Goal: Download file/media

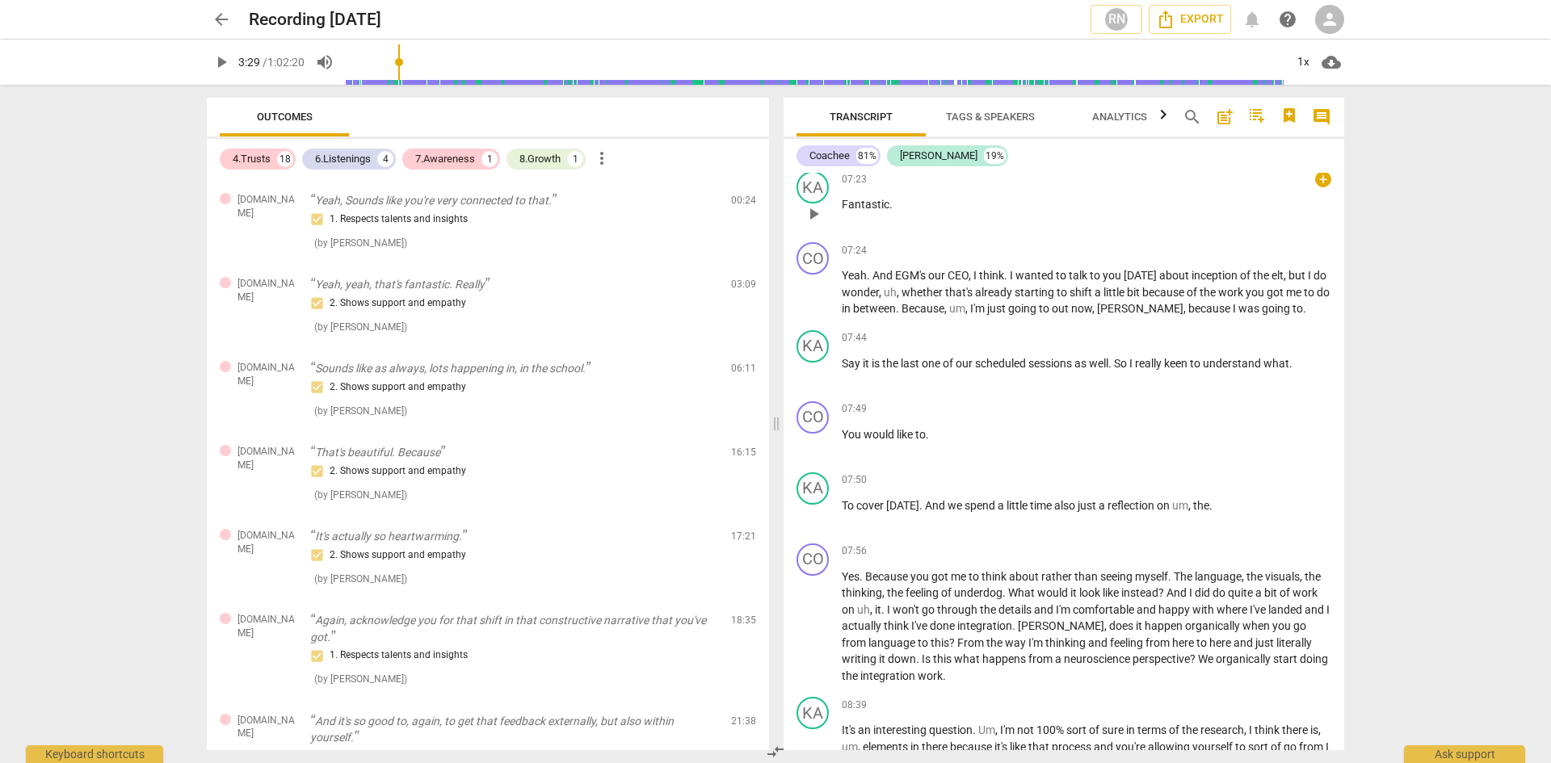
scroll to position [2185, 0]
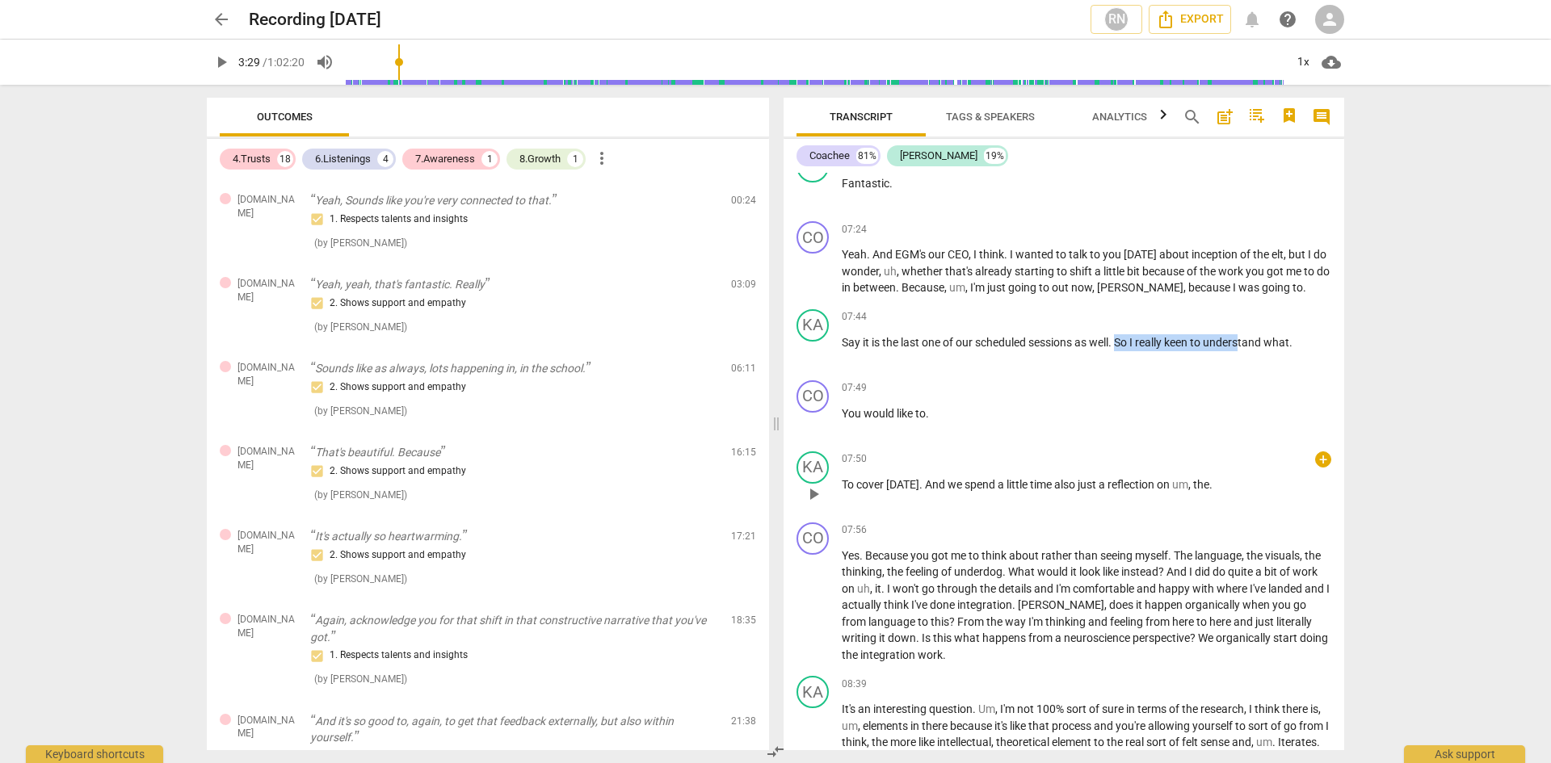
drag, startPoint x: 1122, startPoint y: 342, endPoint x: 1243, endPoint y: 499, distance: 198.0
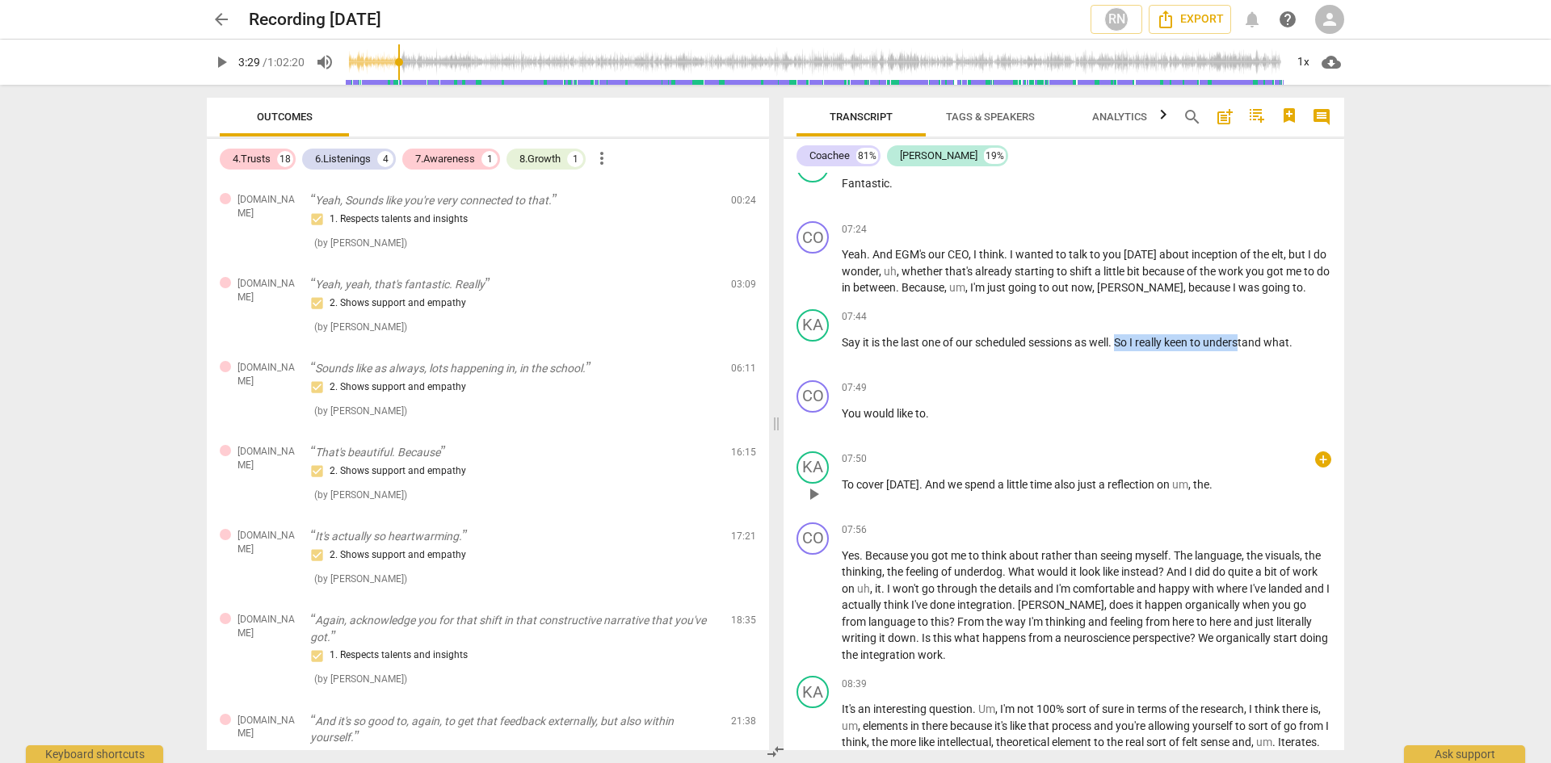
click at [1243, 499] on div "CO play_arrow pause 00:00 + keyboard_arrow_right [GEOGRAPHIC_DATA] . Yeah . And…" at bounding box center [1063, 461] width 560 height 577
click at [1217, 468] on div "07:50 + keyboard_arrow_right To cover [DATE] . And we spend a little time also …" at bounding box center [1085, 480] width 489 height 58
click at [1326, 57] on span "cloud_download" at bounding box center [1330, 61] width 19 height 19
click at [1316, 116] on div at bounding box center [775, 381] width 1551 height 763
click at [1183, 20] on span "Export" at bounding box center [1190, 19] width 68 height 19
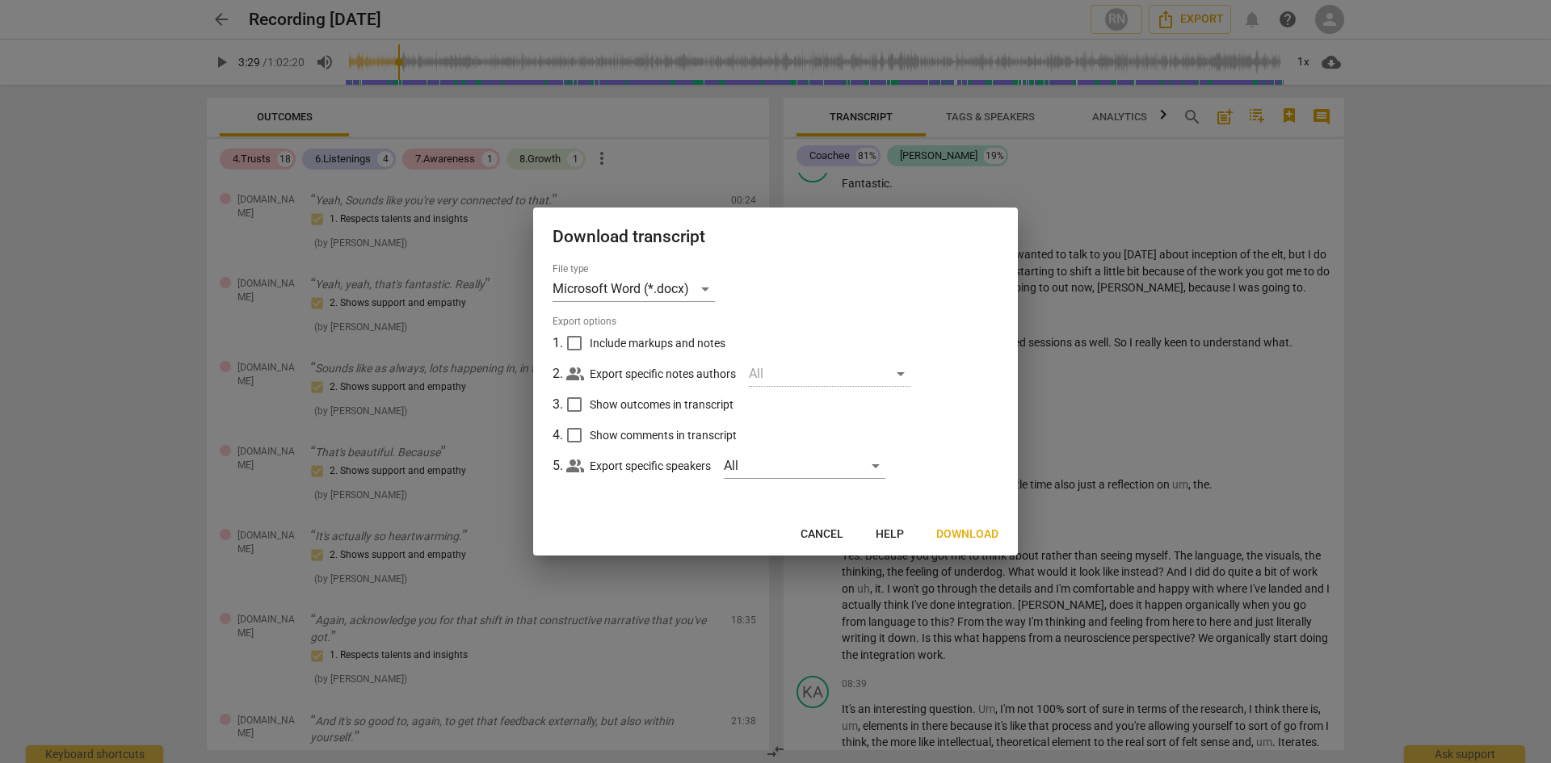
click at [954, 537] on span "Download" at bounding box center [967, 535] width 62 height 16
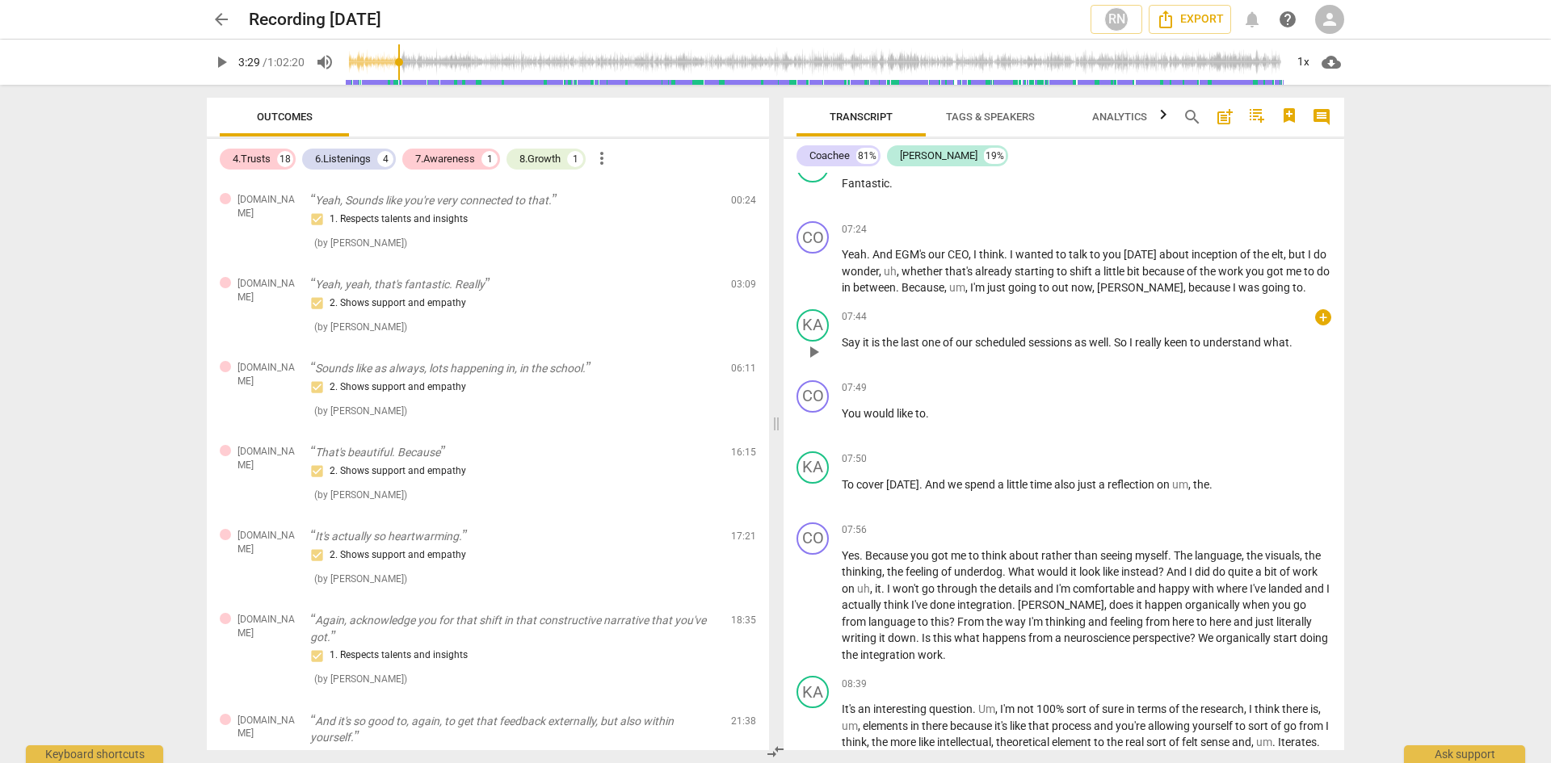
click at [1142, 350] on div "07:44 + keyboard_arrow_right Say it is the last one of our scheduled sessions a…" at bounding box center [1085, 338] width 489 height 58
drag, startPoint x: 1134, startPoint y: 346, endPoint x: 1294, endPoint y: 347, distance: 159.9
click at [1294, 347] on p "Say it is the last one of our scheduled sessions as well . So I really keen to …" at bounding box center [1085, 342] width 489 height 17
click at [1313, 319] on div "+" at bounding box center [1310, 321] width 16 height 16
click at [1309, 320] on div at bounding box center [1308, 321] width 13 height 13
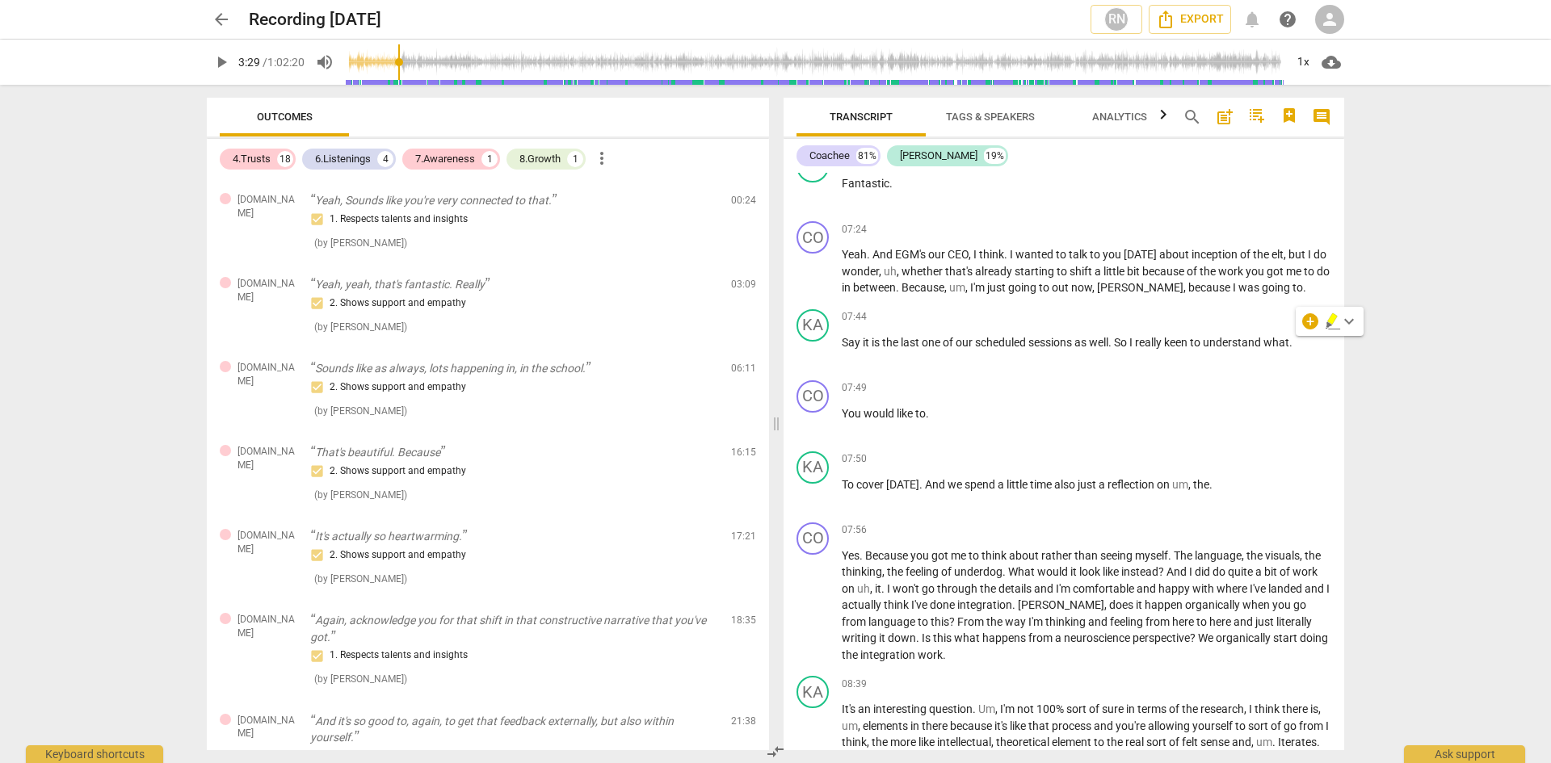
click at [1123, 339] on div at bounding box center [775, 381] width 1551 height 763
drag, startPoint x: 1122, startPoint y: 342, endPoint x: 1291, endPoint y: 350, distance: 169.8
click at [1291, 350] on div "07:44 + keyboard_arrow_right Say it is the last one of our scheduled sessions a…" at bounding box center [1085, 338] width 489 height 58
click at [1311, 324] on div "+" at bounding box center [1310, 321] width 16 height 16
click at [1308, 321] on div at bounding box center [1308, 321] width 13 height 13
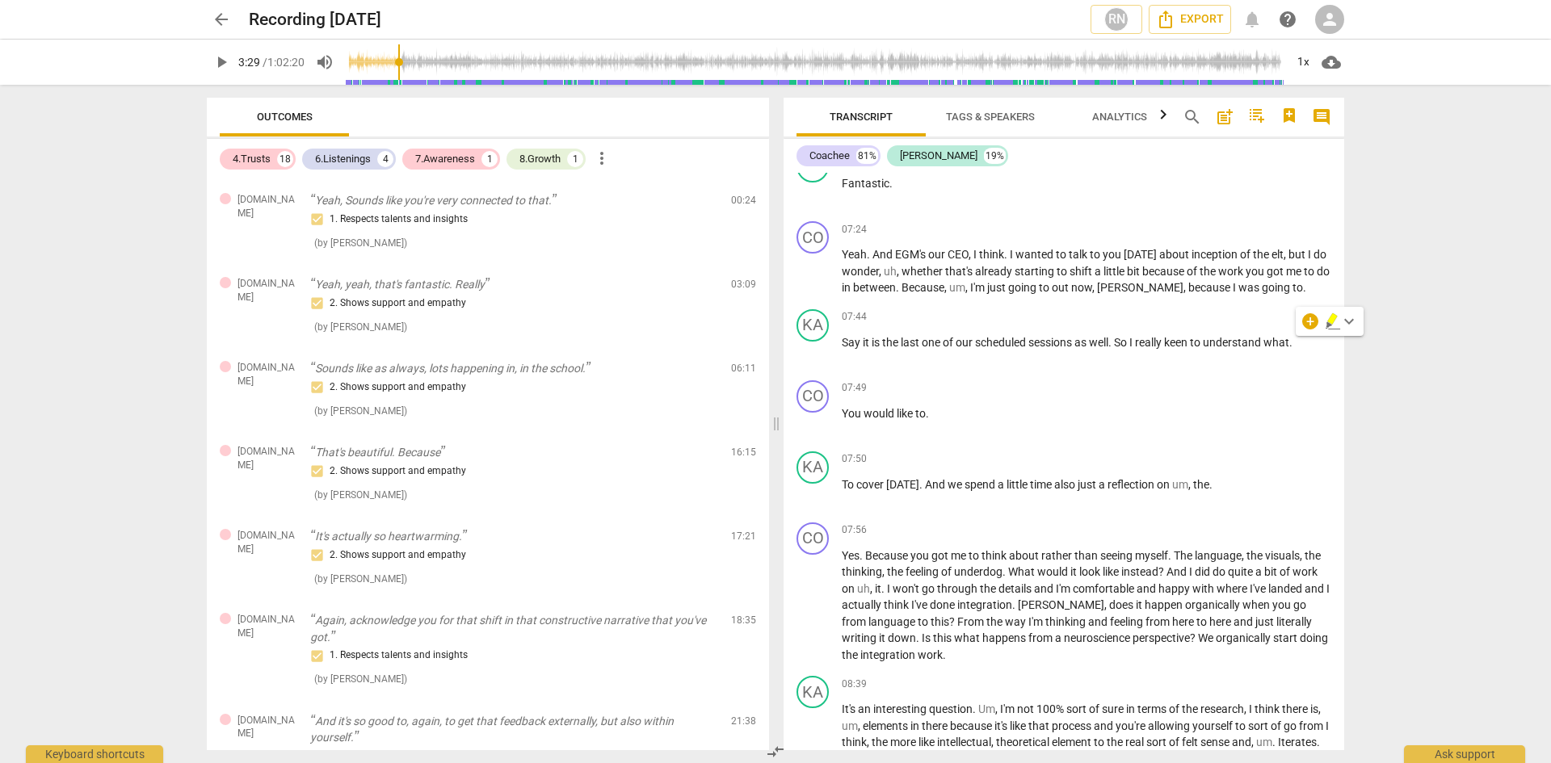
click at [1308, 321] on div at bounding box center [1308, 321] width 13 height 13
click at [1093, 341] on div at bounding box center [775, 381] width 1551 height 763
drag, startPoint x: 1130, startPoint y: 339, endPoint x: 1300, endPoint y: 345, distance: 170.5
click at [1300, 345] on p "Say it is the last one of our scheduled sessions as well . So I really keen to …" at bounding box center [1085, 342] width 489 height 17
click at [1353, 321] on span "keyboard_arrow_down" at bounding box center [1350, 321] width 19 height 19
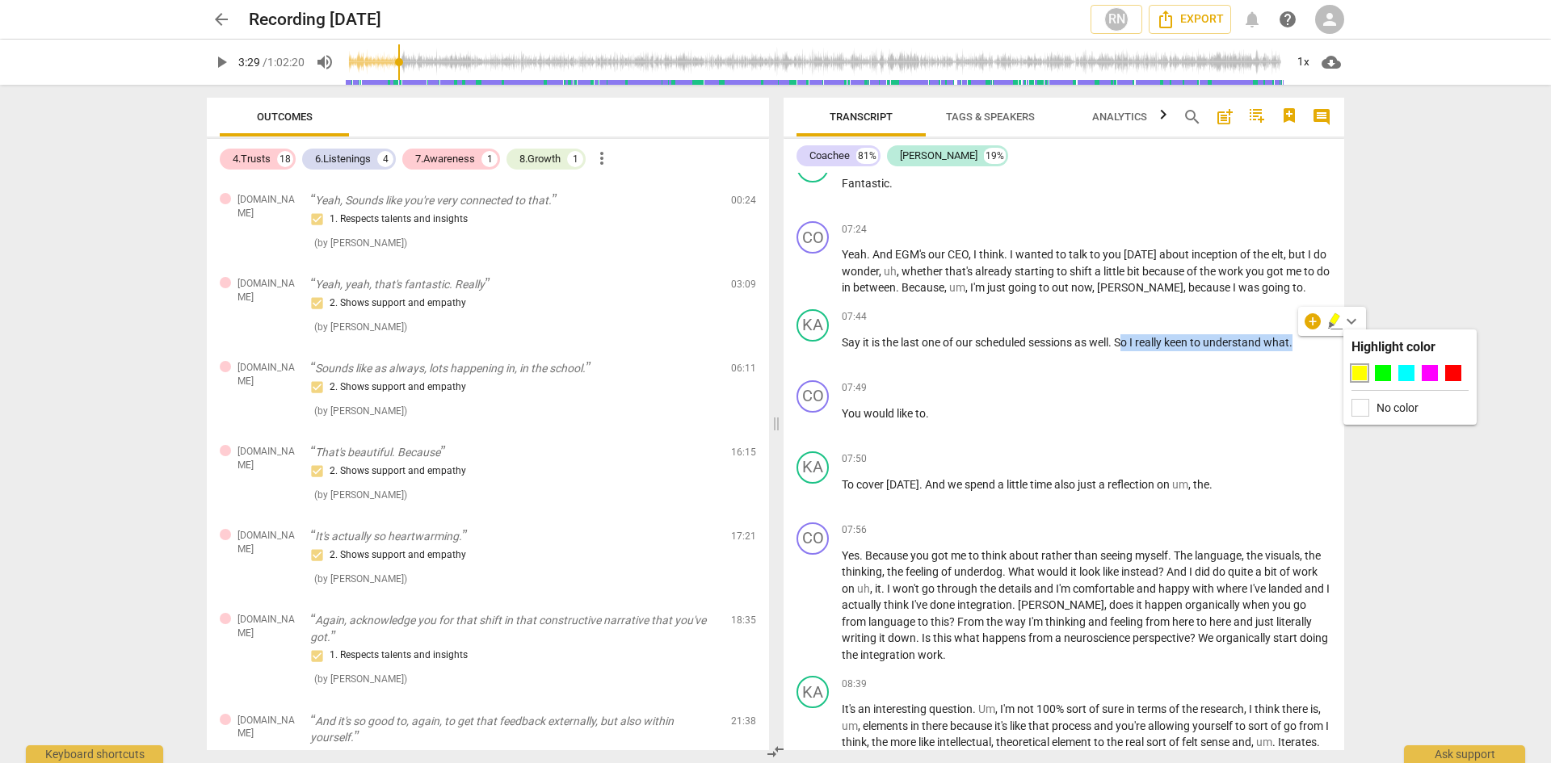
click at [1353, 321] on span "keyboard_arrow_down" at bounding box center [1350, 321] width 19 height 19
click at [1313, 321] on div "+" at bounding box center [1312, 321] width 16 height 16
click at [1311, 321] on div at bounding box center [1310, 321] width 13 height 13
click at [1310, 321] on div at bounding box center [1310, 321] width 13 height 13
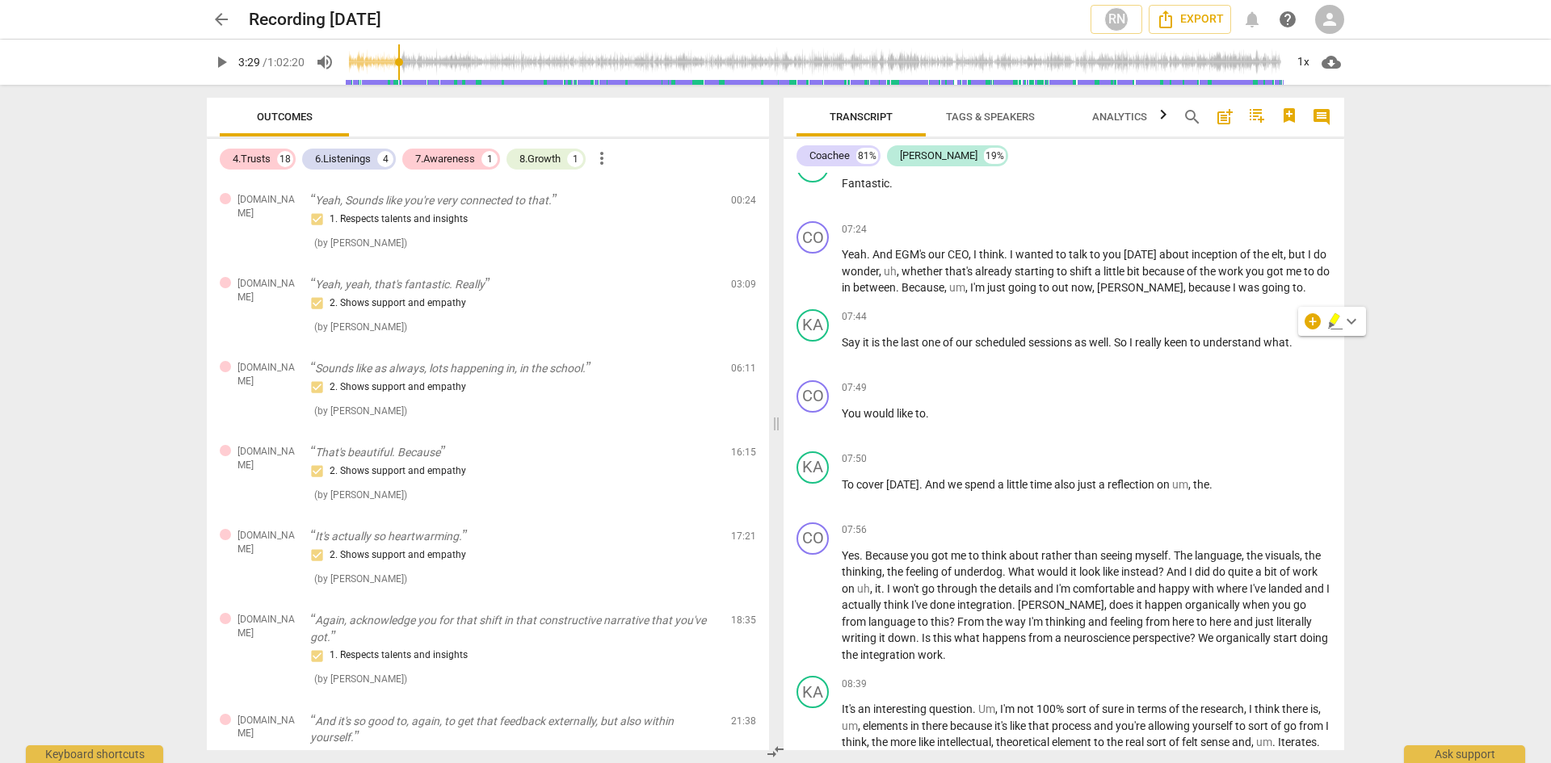
click at [1310, 321] on div at bounding box center [1310, 321] width 13 height 13
click at [1226, 116] on div at bounding box center [775, 381] width 1551 height 763
click at [1225, 116] on span "post_add" at bounding box center [1224, 116] width 19 height 19
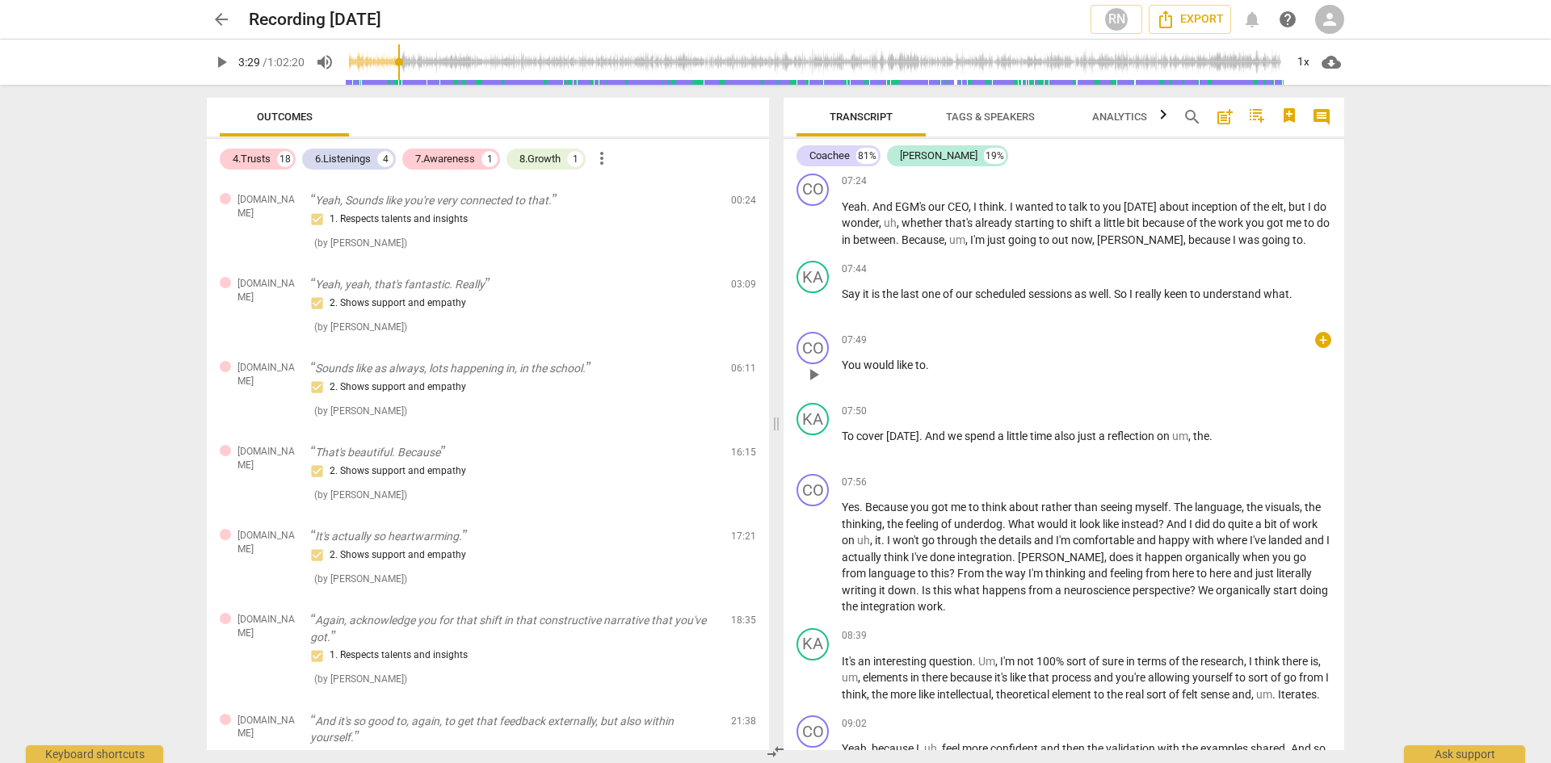
scroll to position [2297, 0]
drag, startPoint x: 1119, startPoint y: 296, endPoint x: 1299, endPoint y: 297, distance: 179.3
click at [1299, 297] on p "Say it is the last one of our scheduled sessions as well . So I really keen to …" at bounding box center [1085, 295] width 489 height 17
click at [1311, 274] on div "+" at bounding box center [1312, 274] width 16 height 16
click at [1311, 275] on div at bounding box center [1310, 274] width 13 height 13
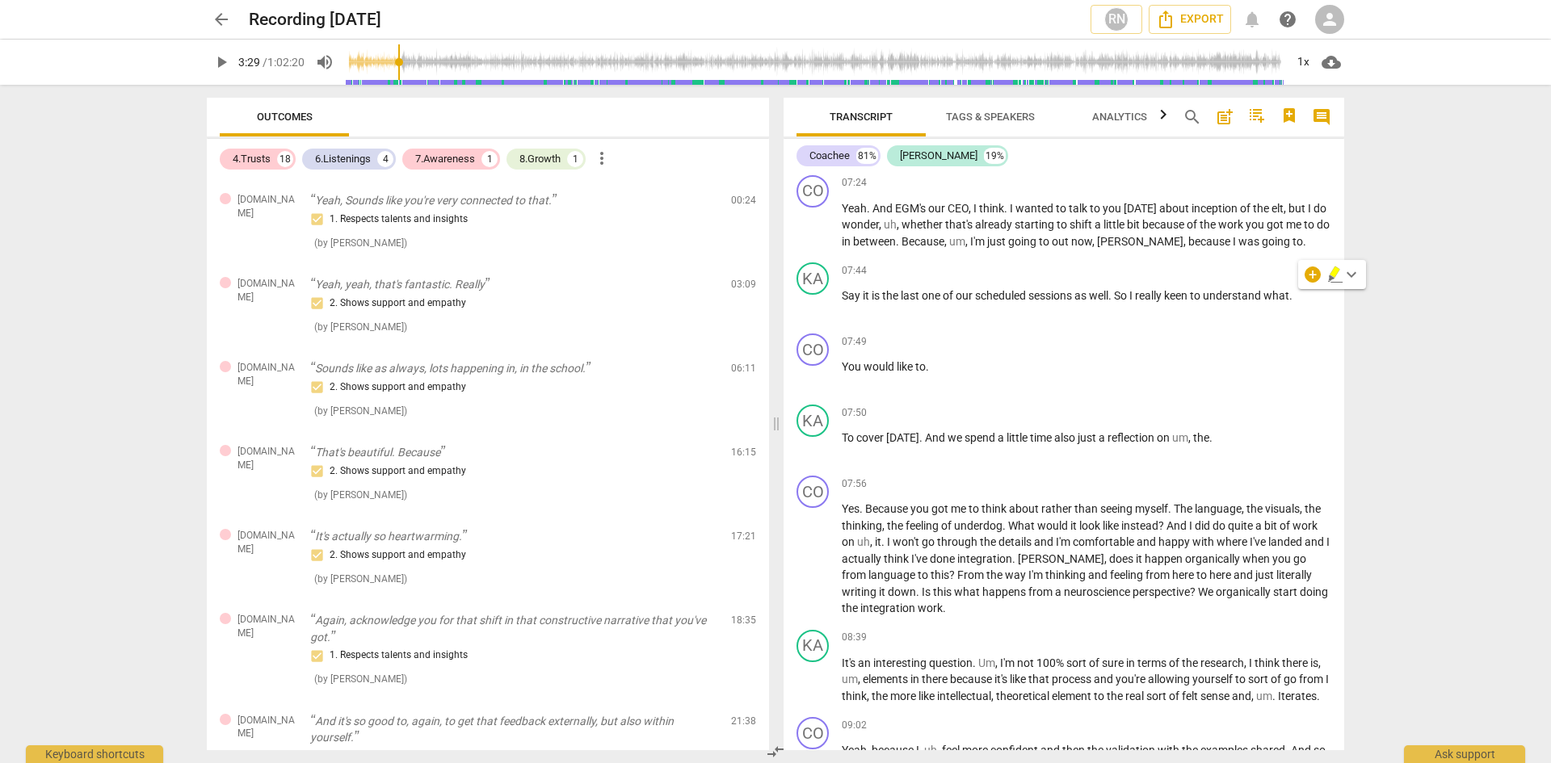
click at [1311, 275] on div at bounding box center [1310, 274] width 13 height 13
click at [1257, 114] on div at bounding box center [775, 381] width 1551 height 763
click at [1255, 116] on icon "button" at bounding box center [1256, 116] width 15 height 14
click at [1255, 116] on div at bounding box center [775, 381] width 1551 height 763
click at [1227, 116] on span "post_add" at bounding box center [1224, 116] width 19 height 19
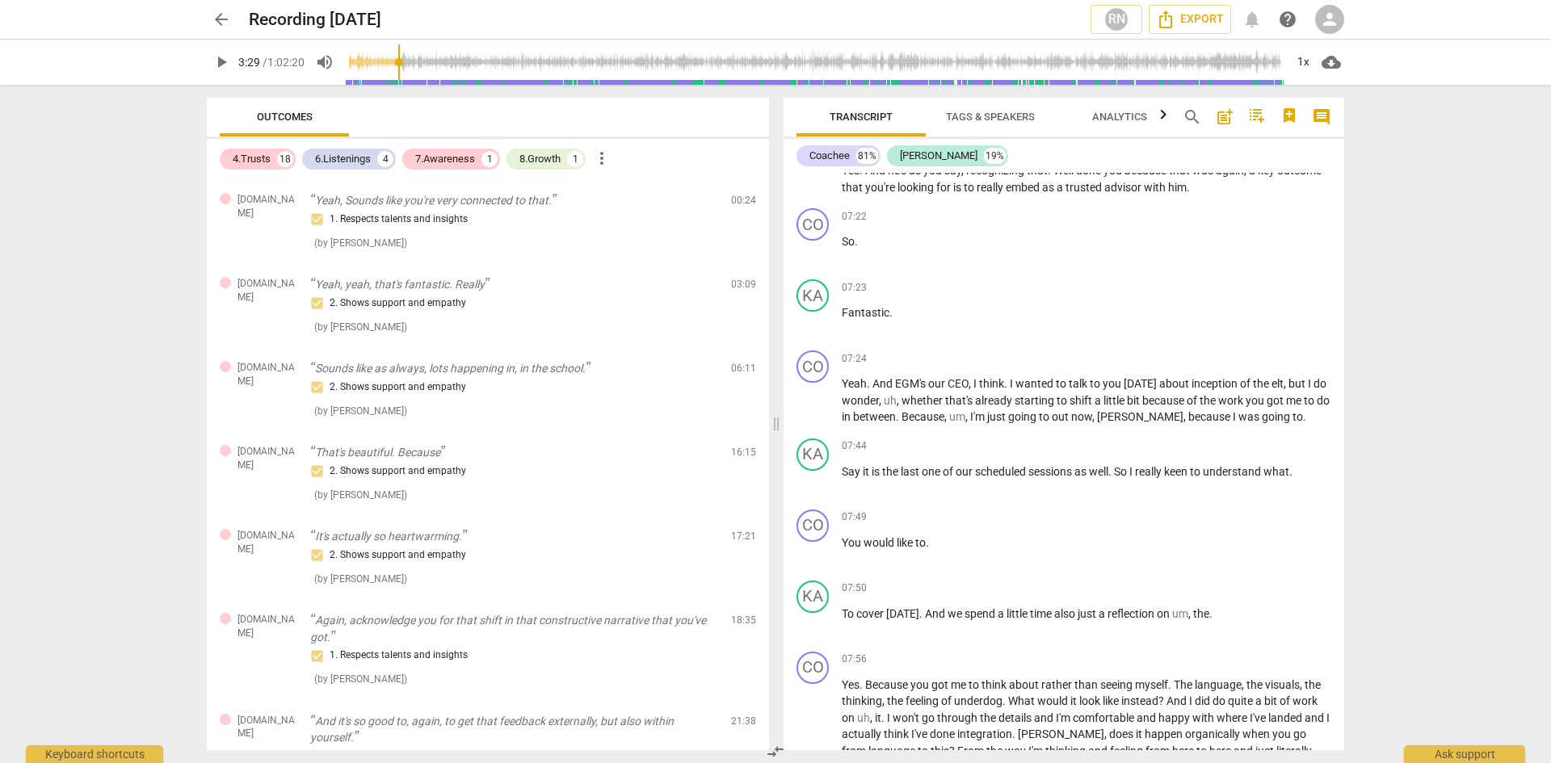
scroll to position [2195, 0]
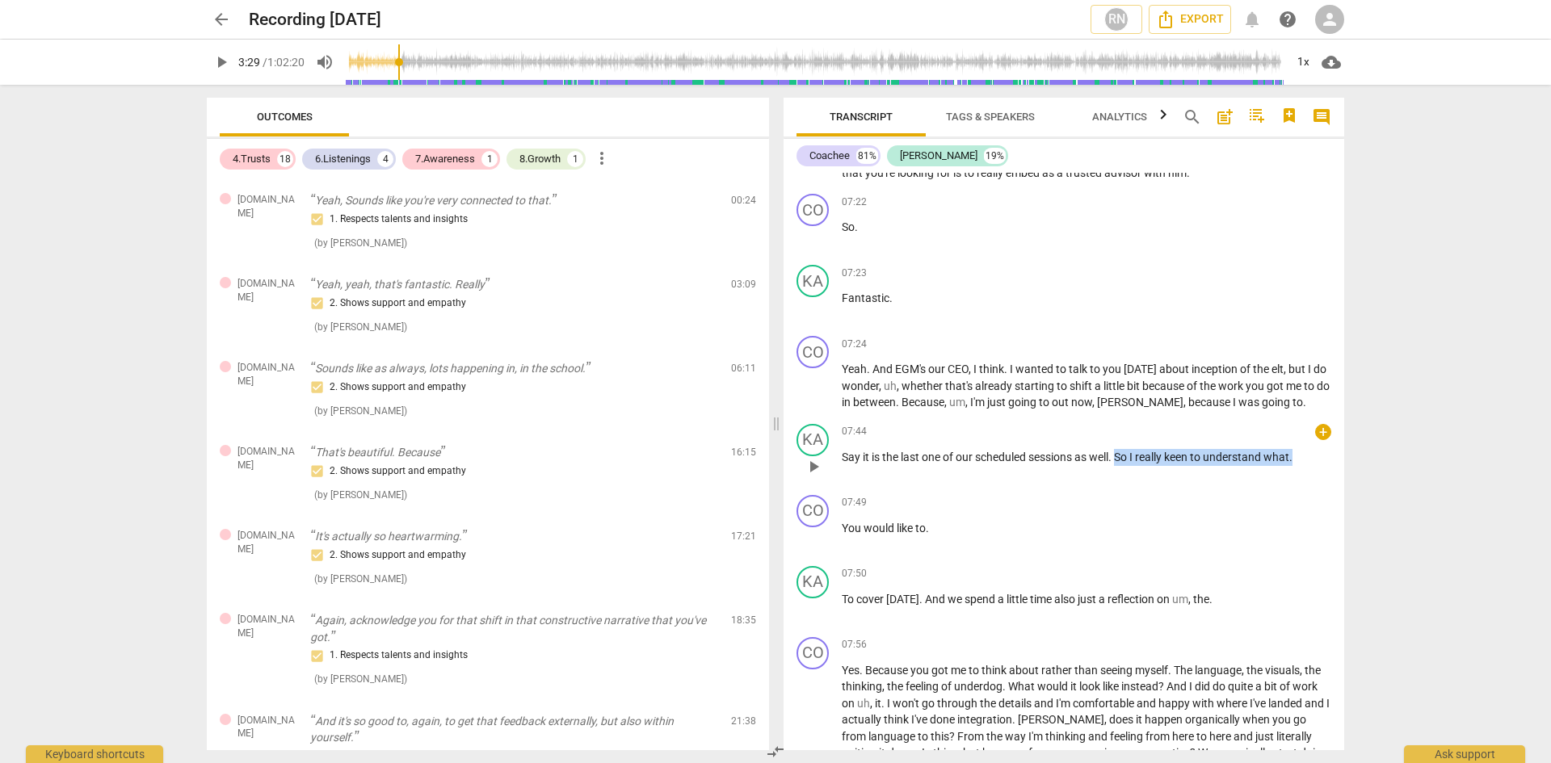
drag, startPoint x: 1121, startPoint y: 456, endPoint x: 1307, endPoint y: 460, distance: 186.6
click at [1308, 460] on p "Say it is the last one of our scheduled sessions as well . So I really keen to …" at bounding box center [1085, 457] width 489 height 17
click at [1311, 436] on div "+" at bounding box center [1312, 436] width 16 height 16
click at [1255, 455] on div at bounding box center [775, 381] width 1551 height 763
click at [999, 434] on div "07:44 + keyboard_arrow_right" at bounding box center [1085, 432] width 489 height 16
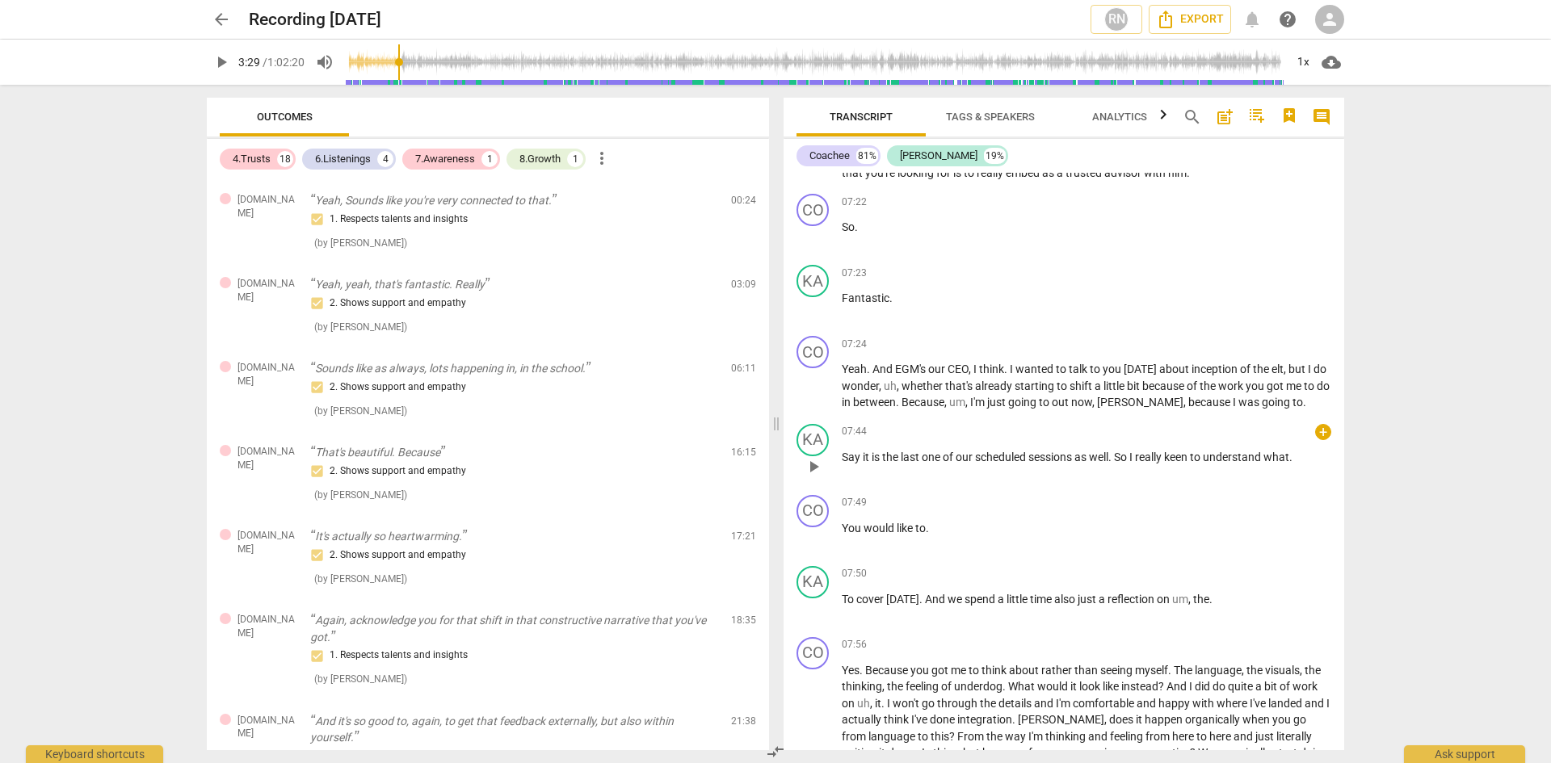
click at [1083, 456] on span "as" at bounding box center [1081, 457] width 15 height 13
drag, startPoint x: 1111, startPoint y: 455, endPoint x: 1299, endPoint y: 458, distance: 187.4
click at [1299, 458] on p "Say it is the last one of our scheduled sessions as well . So I really keen to …" at bounding box center [1085, 457] width 489 height 17
click at [1314, 438] on div "+" at bounding box center [1312, 436] width 16 height 16
click at [1357, 438] on div at bounding box center [775, 381] width 1551 height 763
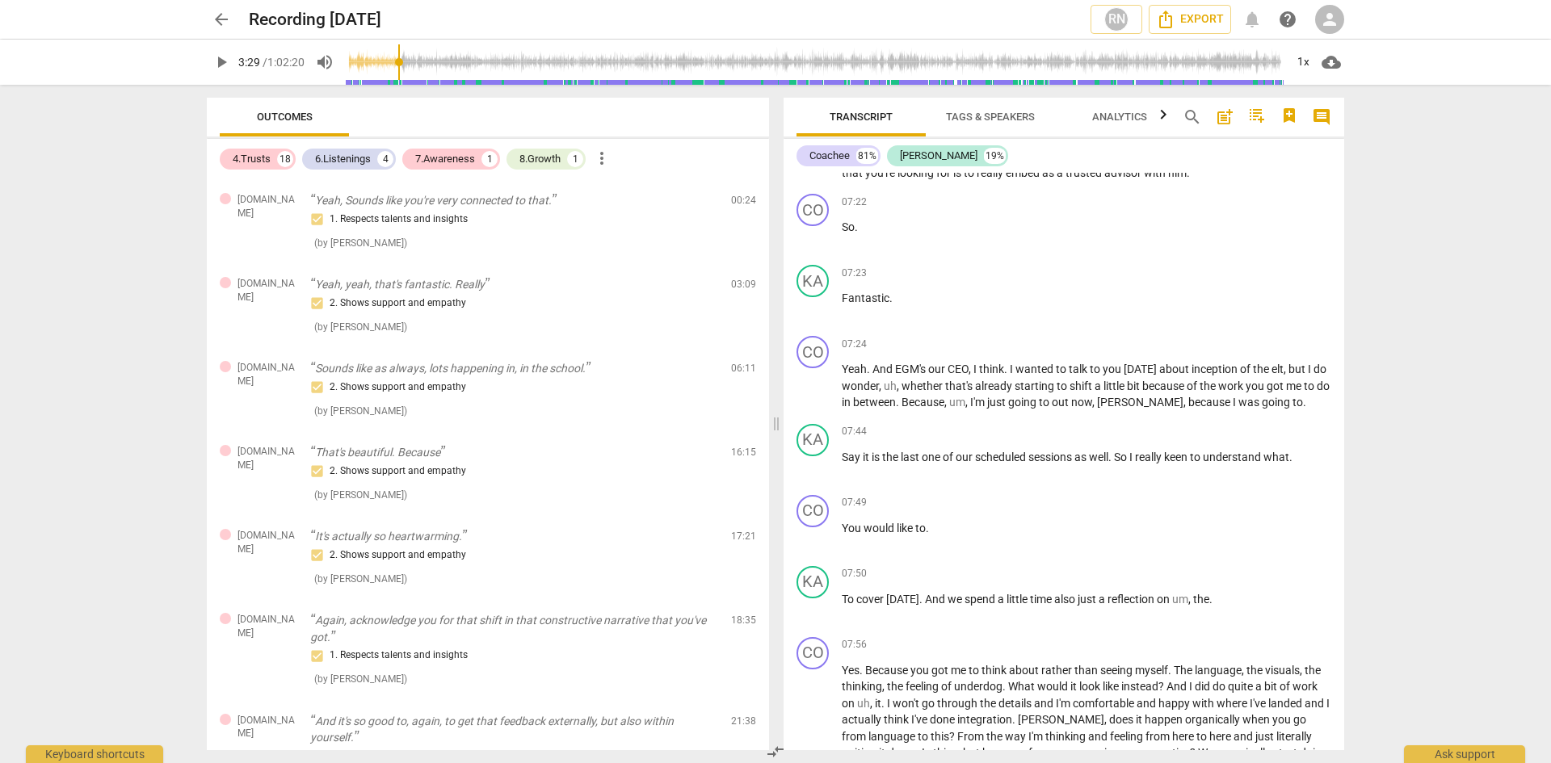
click at [1353, 436] on div "Transcript Tags & Speakers Analytics search post_add comment Coachee 81% [PERSO…" at bounding box center [1067, 424] width 580 height 678
click at [1223, 456] on span "understand" at bounding box center [1232, 457] width 61 height 13
drag, startPoint x: 1123, startPoint y: 456, endPoint x: 1281, endPoint y: 461, distance: 158.4
click at [1281, 461] on p "Say it is the last one of our scheduled sessions as well . So I really keen to …" at bounding box center [1085, 457] width 489 height 17
click at [1328, 438] on icon "button" at bounding box center [1329, 440] width 6 height 6
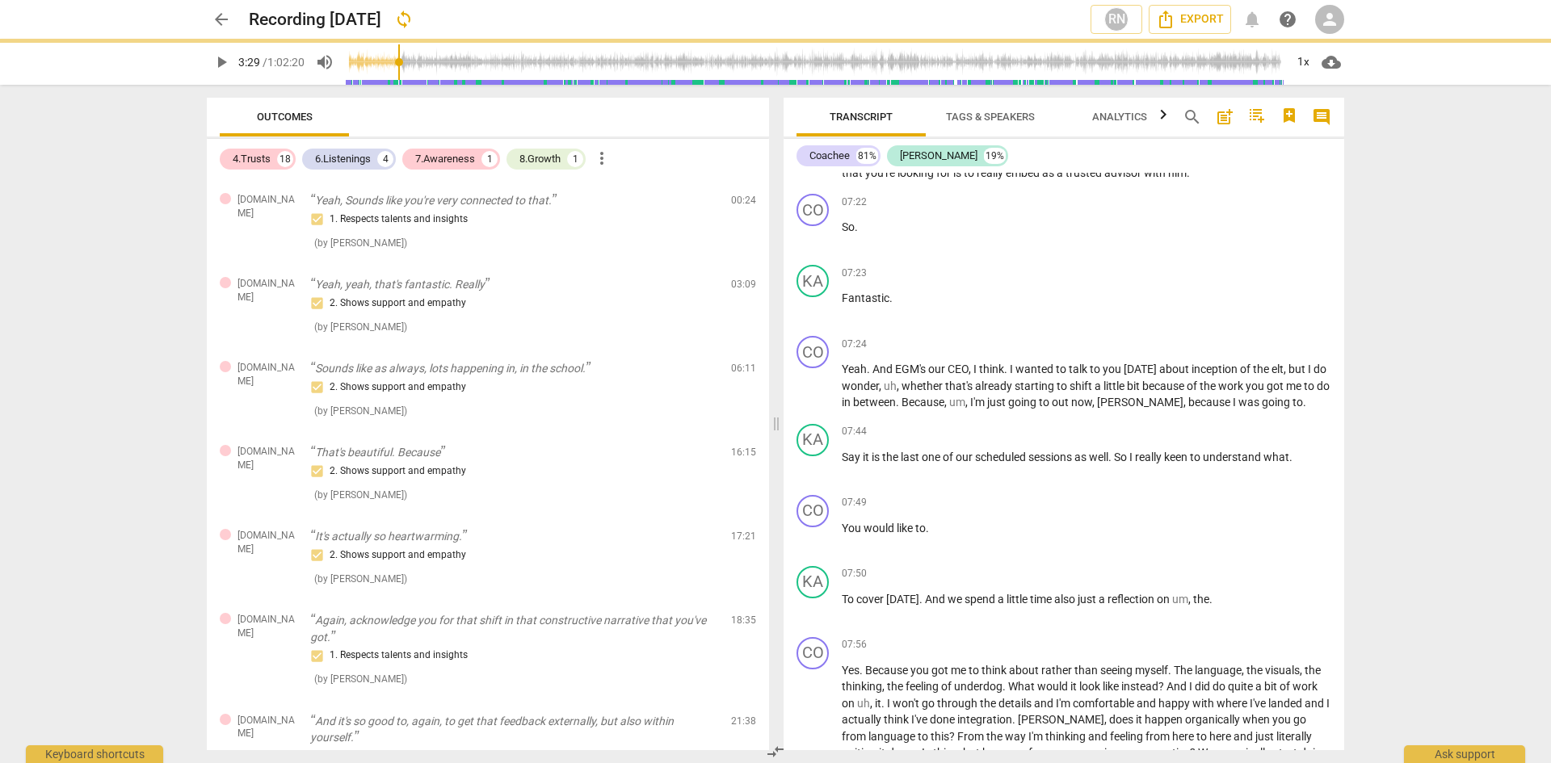
click at [1328, 438] on div "KA play_arrow pause 07:44 + keyboard_arrow_right Say it is the last one of our …" at bounding box center [1063, 453] width 560 height 71
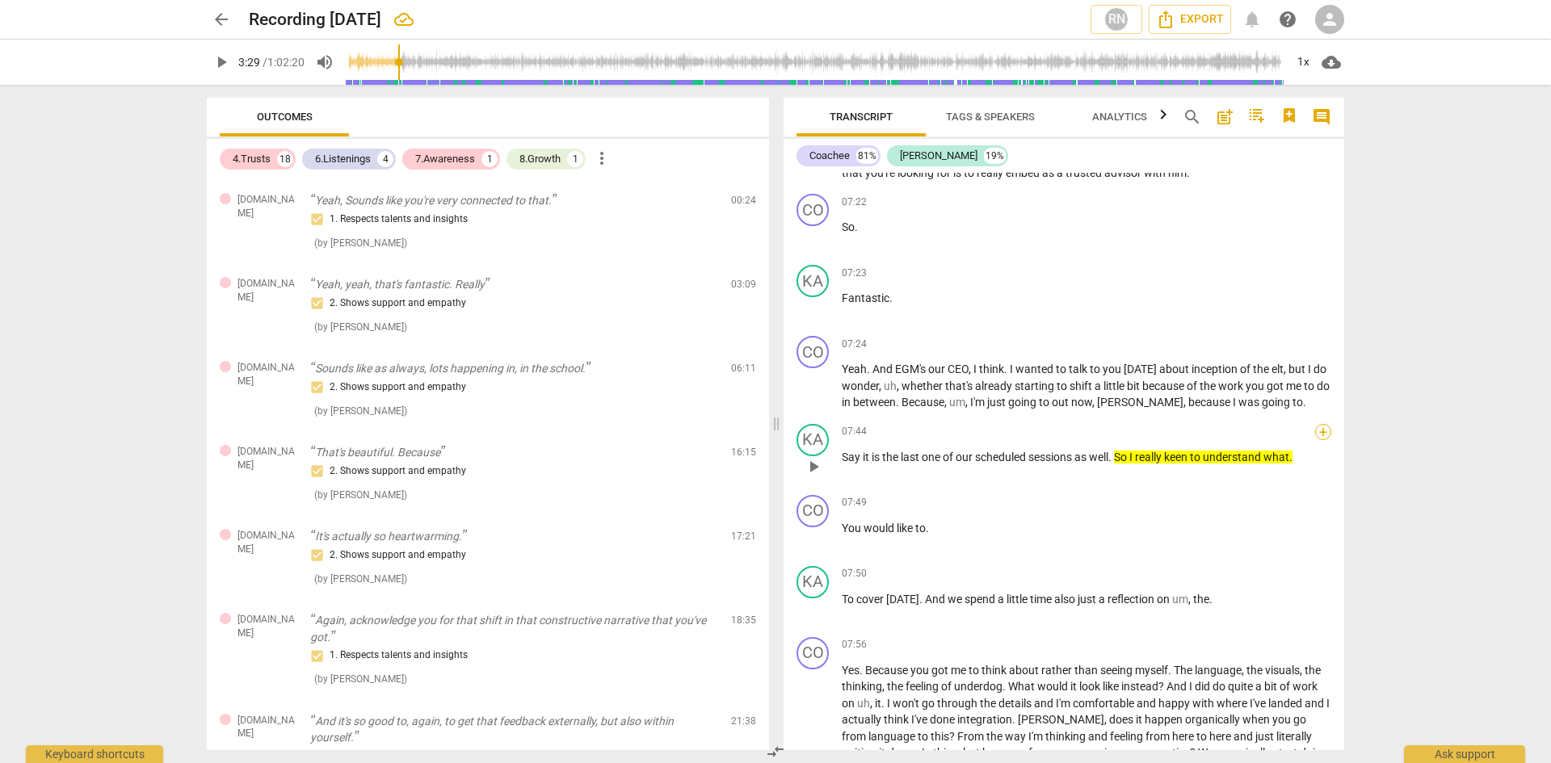
click at [1315, 426] on div "+" at bounding box center [1323, 432] width 16 height 16
